Goal: Navigation & Orientation: Understand site structure

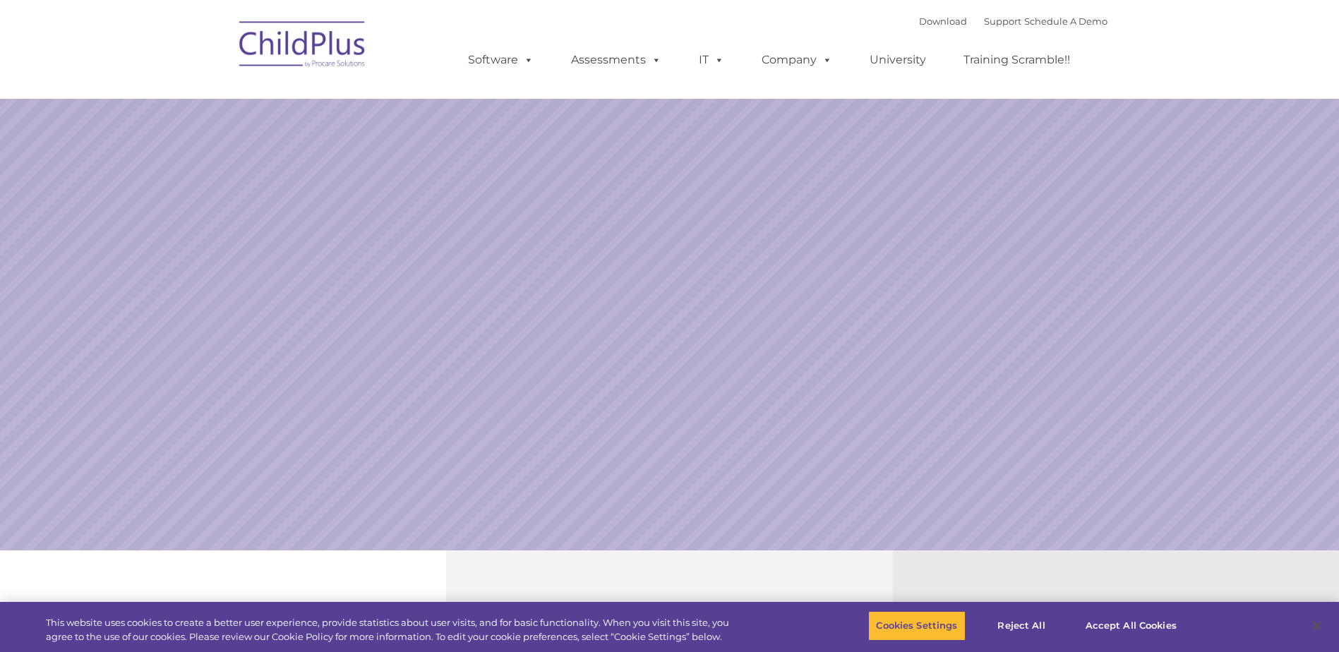
select select "MEDIUM"
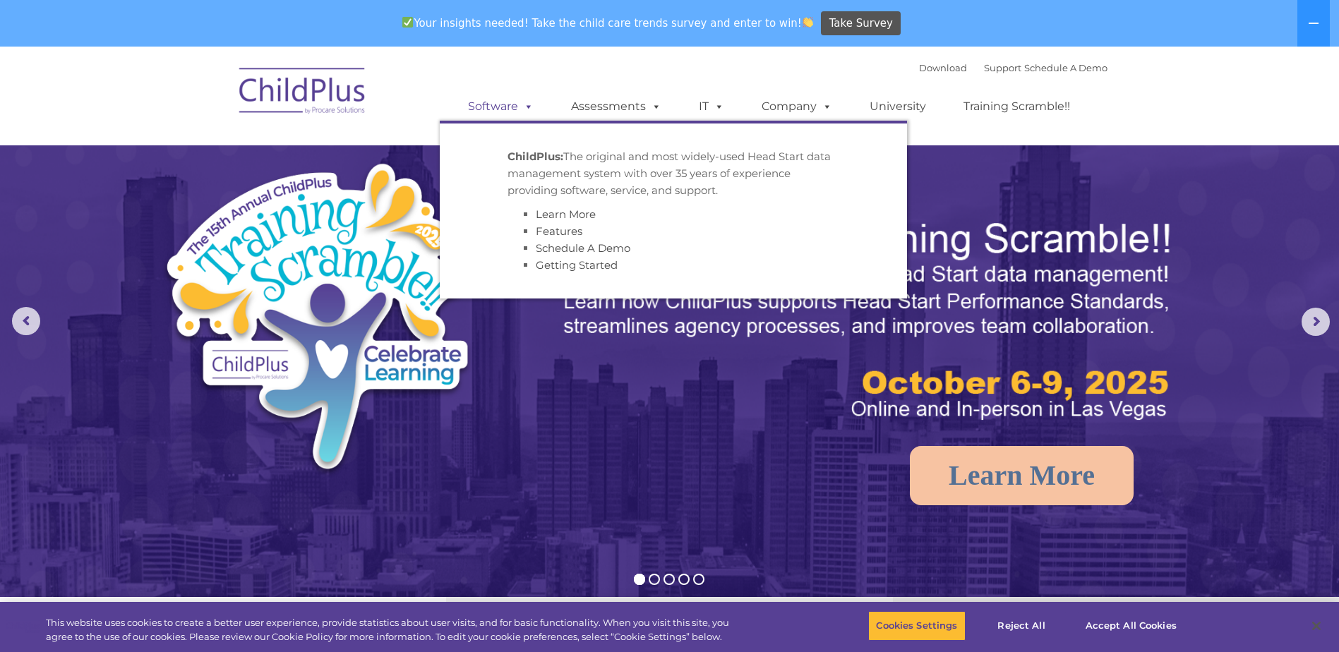
click at [533, 102] on span at bounding box center [526, 106] width 16 height 13
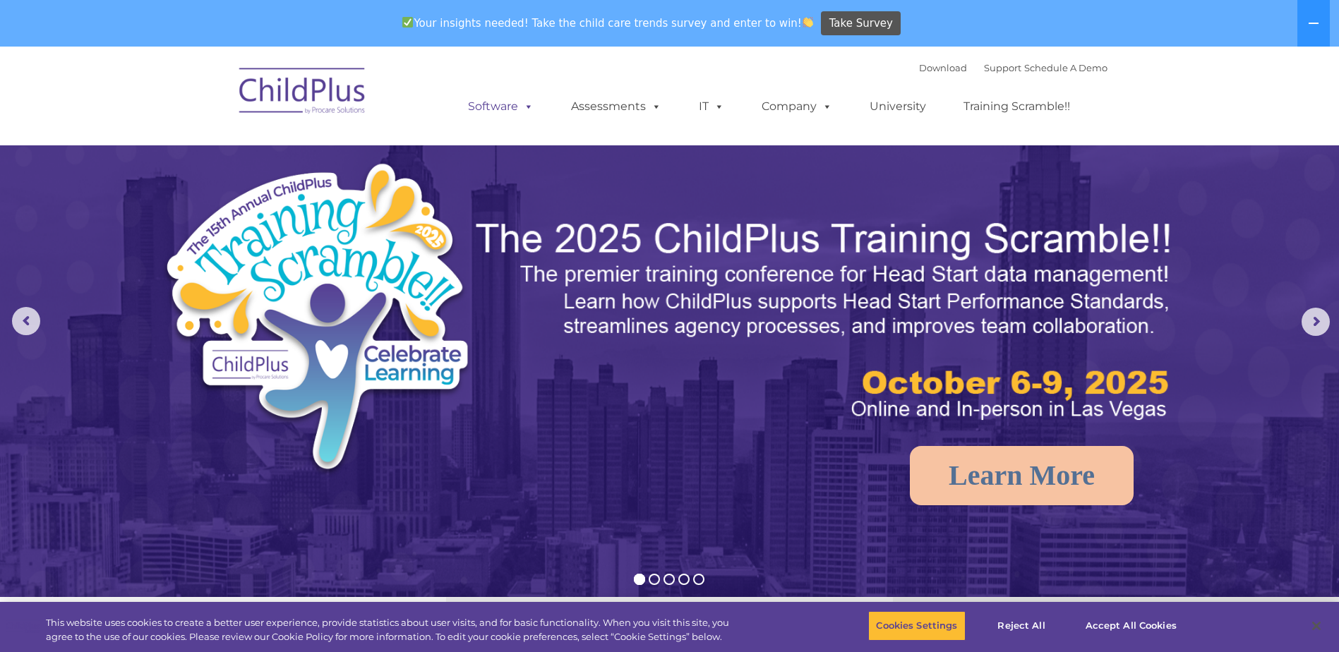
click at [533, 102] on span at bounding box center [526, 106] width 16 height 13
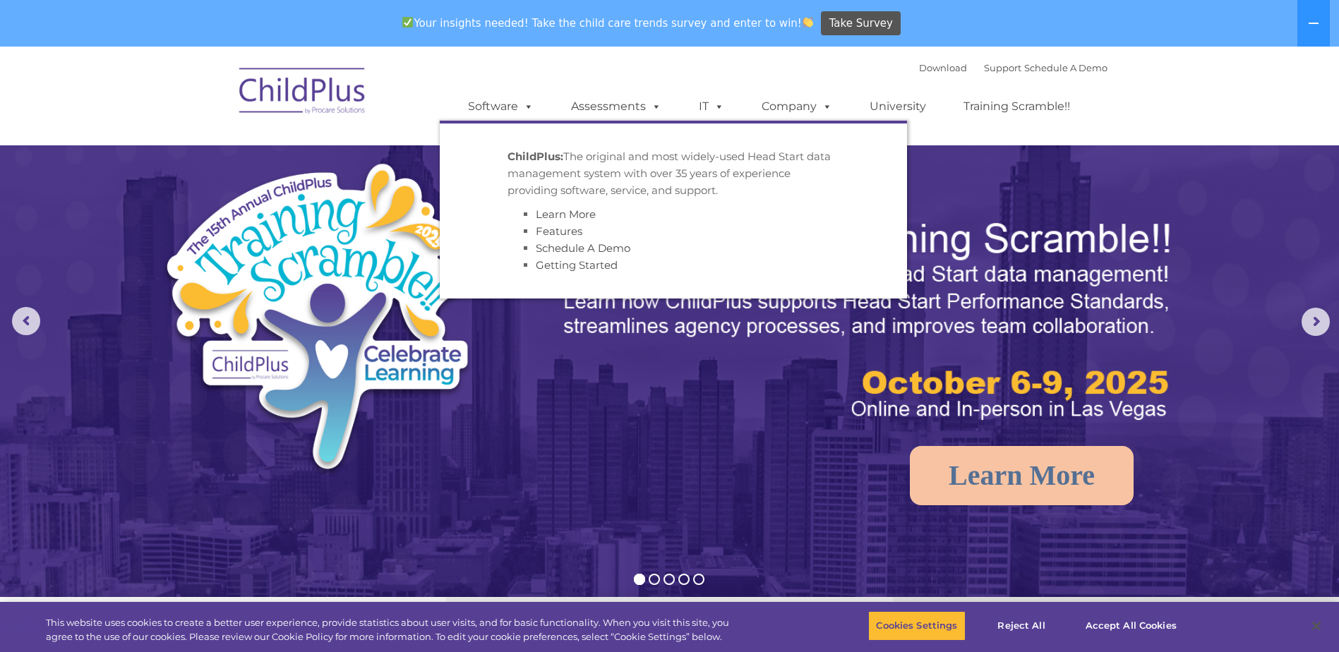
click at [543, 157] on strong "ChildPlus:" at bounding box center [535, 156] width 56 height 13
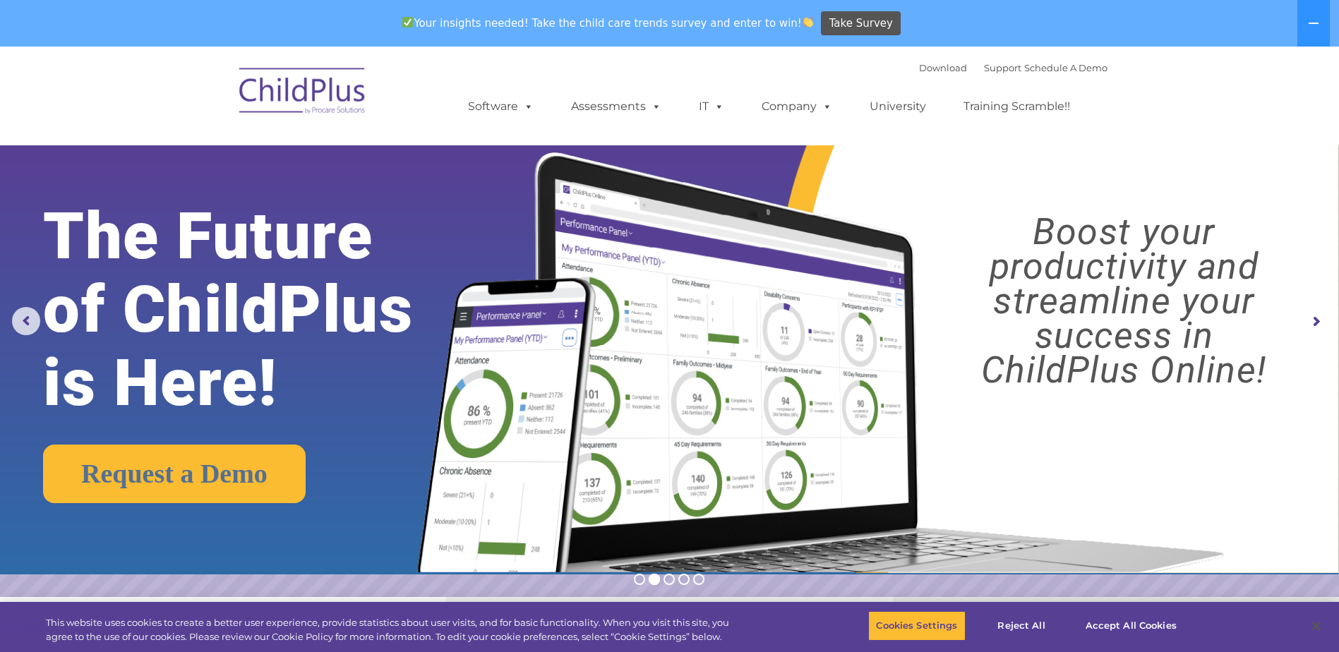
click at [351, 97] on img at bounding box center [302, 93] width 141 height 71
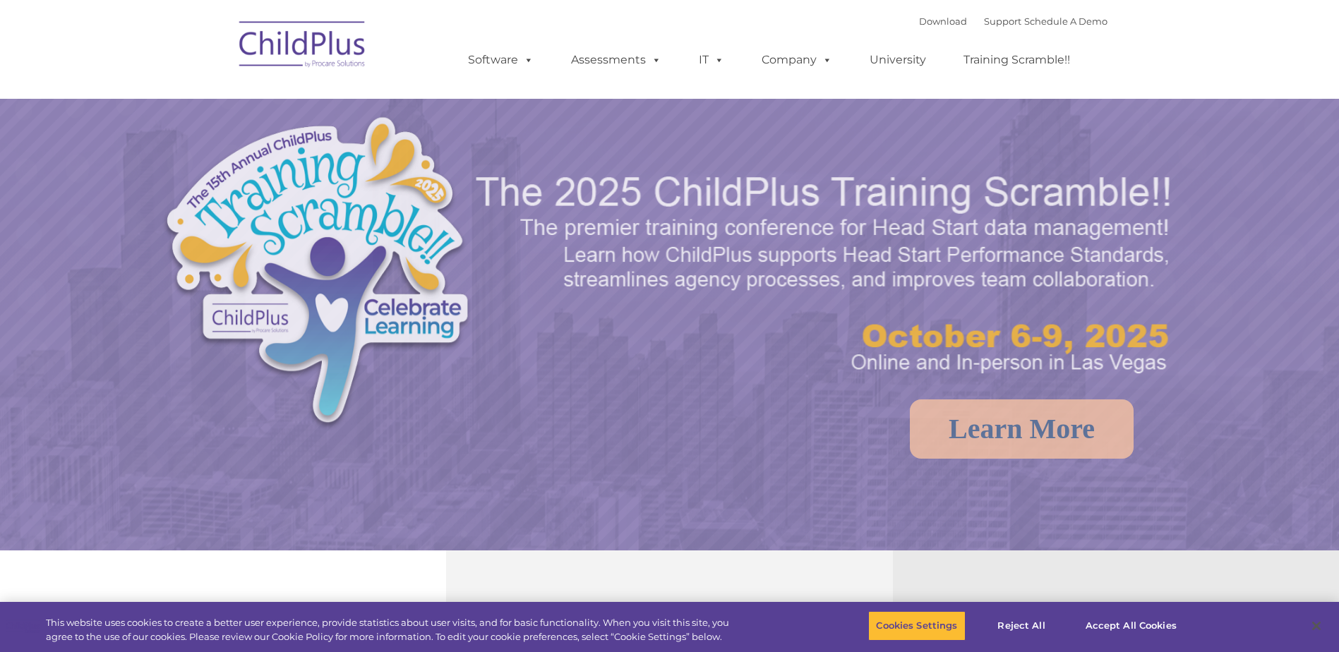
select select "MEDIUM"
